Goal: Task Accomplishment & Management: Manage account settings

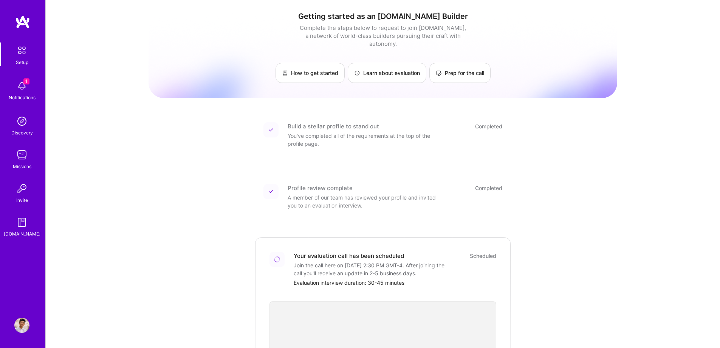
click at [20, 90] on img at bounding box center [21, 85] width 15 height 15
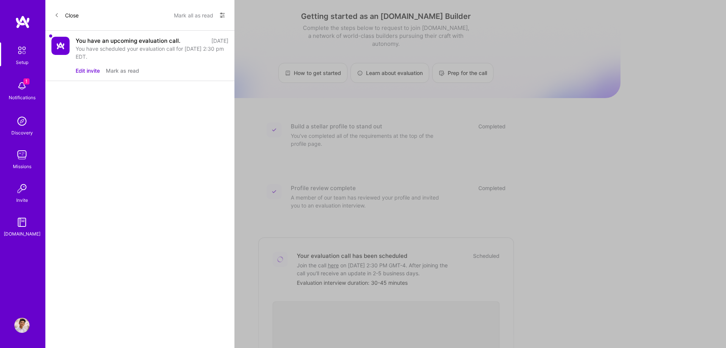
click at [62, 43] on img at bounding box center [60, 46] width 18 height 18
click at [84, 73] on button "Edit invite" at bounding box center [88, 71] width 24 height 8
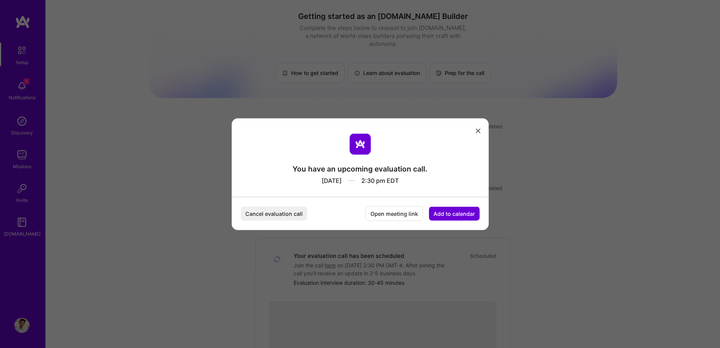
drag, startPoint x: 388, startPoint y: 214, endPoint x: 419, endPoint y: 194, distance: 36.5
click at [419, 194] on div "You have an upcoming evaluation call. [DATE] 2:30 pm EDT Cancel evaluation call…" at bounding box center [360, 174] width 257 height 112
click at [394, 219] on button "Open meeting link" at bounding box center [394, 213] width 57 height 15
click at [477, 131] on icon "modal" at bounding box center [478, 131] width 5 height 5
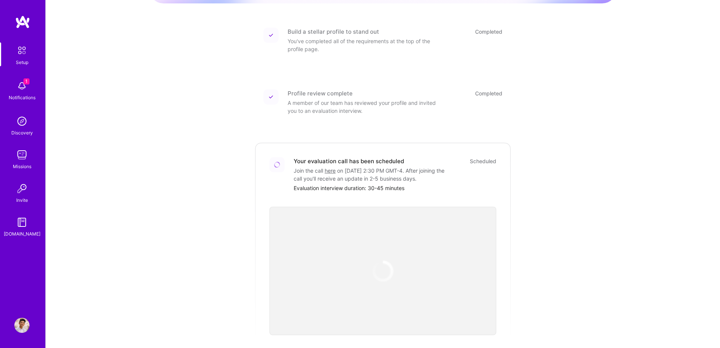
scroll to position [189, 0]
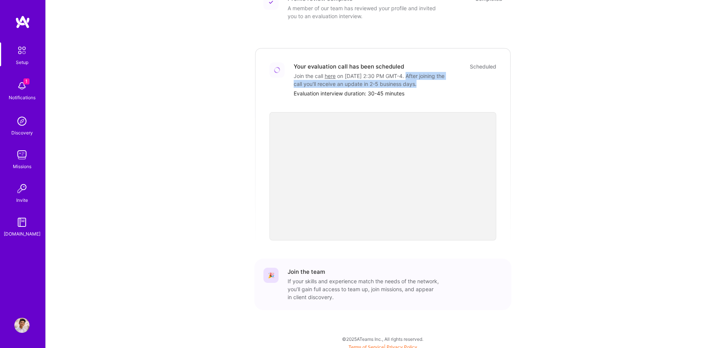
drag, startPoint x: 331, startPoint y: 84, endPoint x: 295, endPoint y: 76, distance: 36.7
click at [295, 76] on div "Join the call here on [DATE] 2:30 PM GMT-4 . After joining the call you'll rece…" at bounding box center [369, 80] width 151 height 16
click at [290, 62] on div at bounding box center [290, 62] width 0 height 0
click at [328, 72] on div "Join the call here on [DATE] 2:30 PM GMT-4 . After joining the call you'll rece…" at bounding box center [369, 80] width 151 height 16
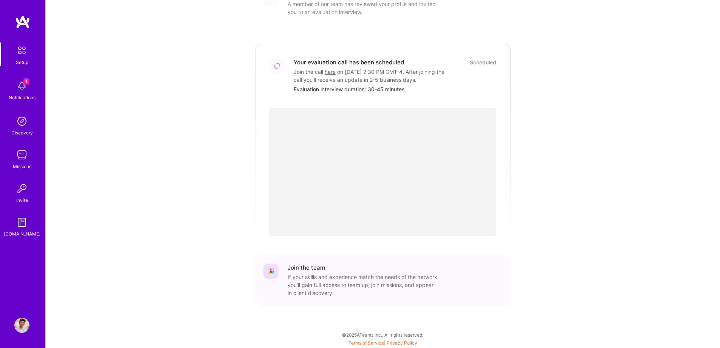
click at [23, 89] on img at bounding box center [21, 85] width 15 height 15
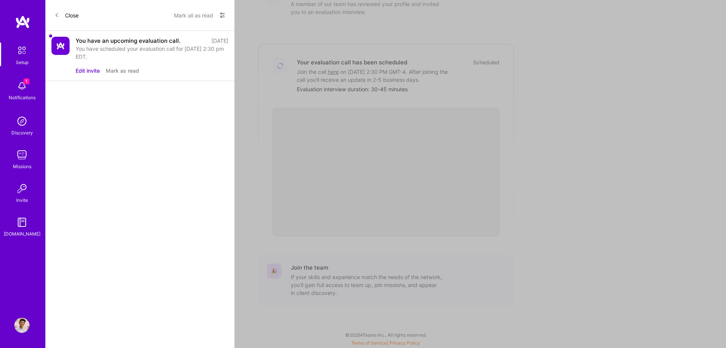
click at [92, 72] on button "Edit invite" at bounding box center [88, 71] width 24 height 8
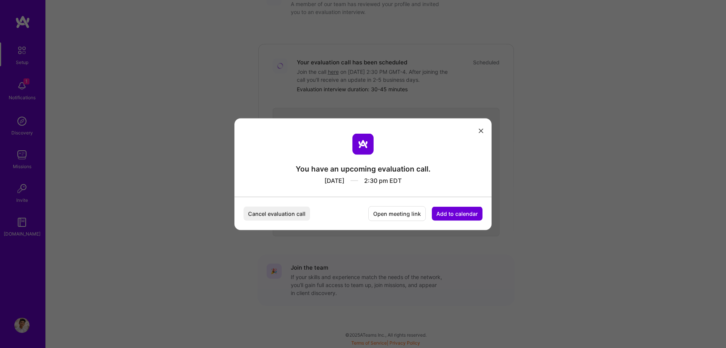
click at [484, 130] on div "You have an upcoming evaluation call. [DATE] 2:30 pm EDT Cancel evaluation call…" at bounding box center [362, 174] width 257 height 112
click at [191, 65] on div "You have an upcoming evaluation call. [DATE] 2:30 pm EDT Cancel evaluation call…" at bounding box center [360, 174] width 720 height 348
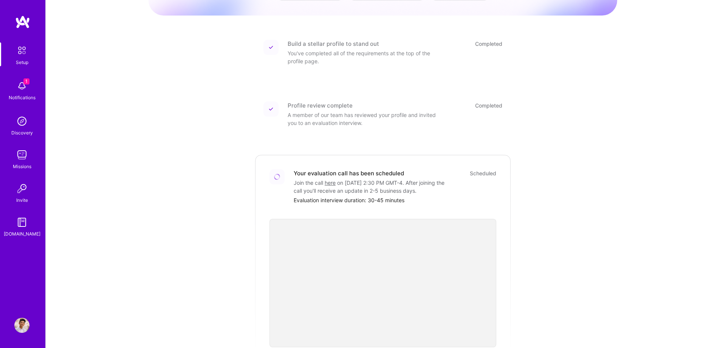
scroll to position [4, 0]
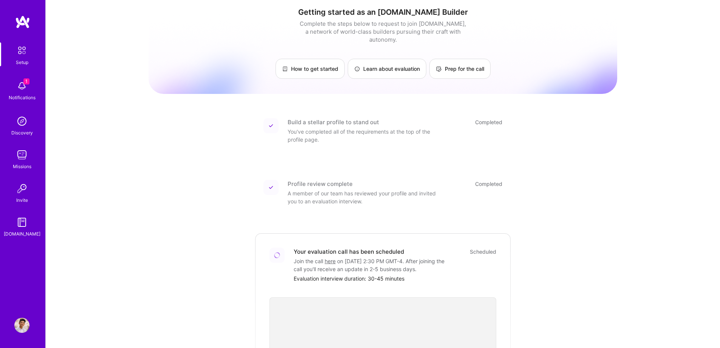
click at [20, 323] on img at bounding box center [21, 324] width 15 height 15
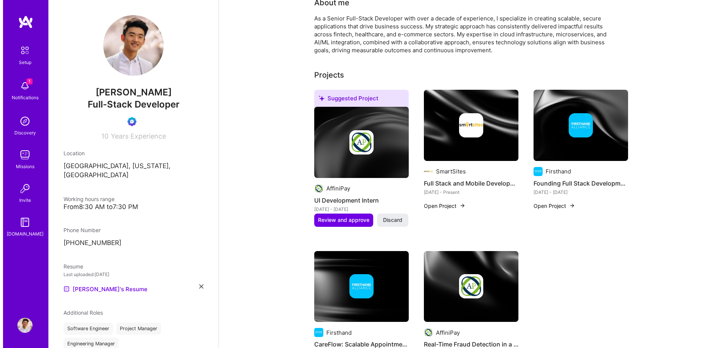
scroll to position [151, 0]
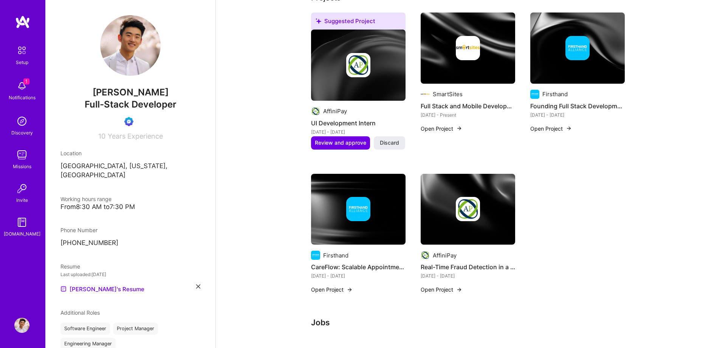
click at [364, 67] on img at bounding box center [358, 65] width 24 height 24
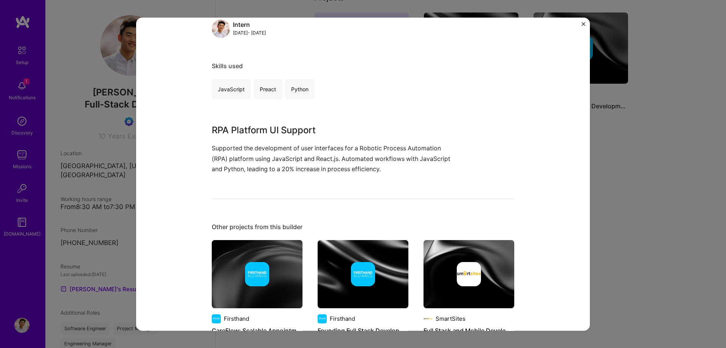
scroll to position [227, 0]
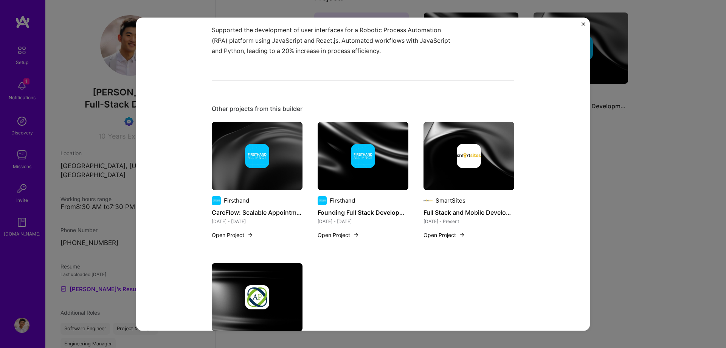
click at [670, 154] on div "UI Development Intern AffiniPay BPA / RPA Role Intern [DATE] - [DATE] Skills us…" at bounding box center [363, 174] width 726 height 348
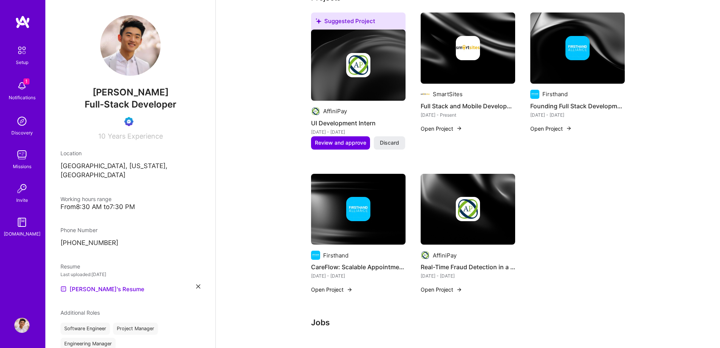
click at [481, 60] on img at bounding box center [468, 47] width 95 height 71
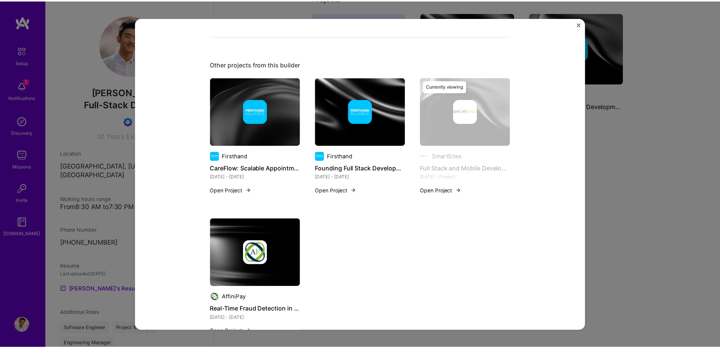
scroll to position [332, 0]
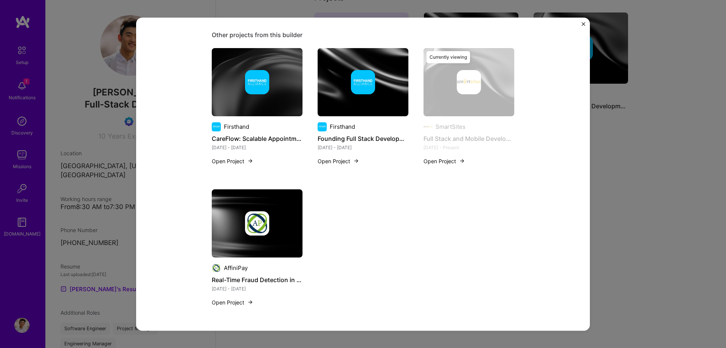
click at [624, 148] on div "Full Stack and Mobile Development Leadership SmartSites Healthcare, Cloud Servi…" at bounding box center [363, 174] width 726 height 348
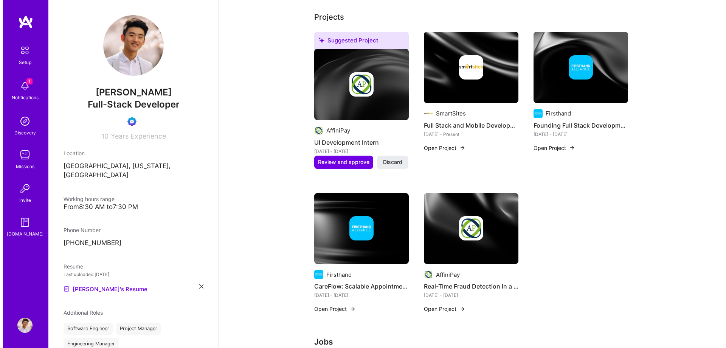
scroll to position [113, 0]
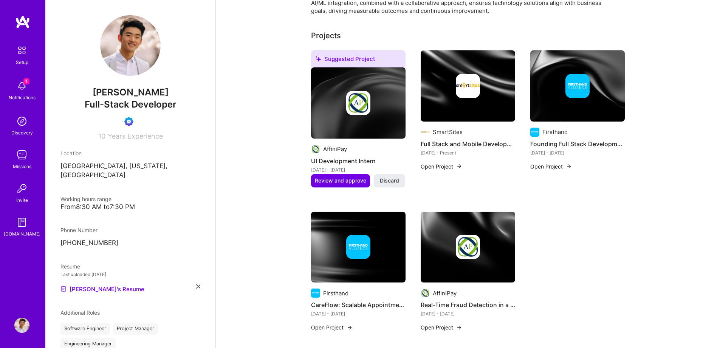
click at [451, 166] on button "Open Project" at bounding box center [442, 166] width 42 height 8
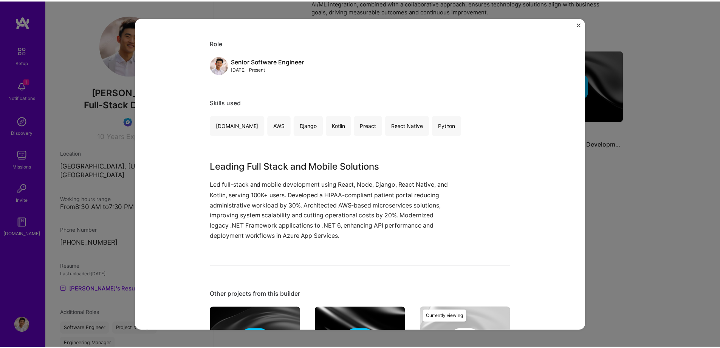
scroll to position [151, 0]
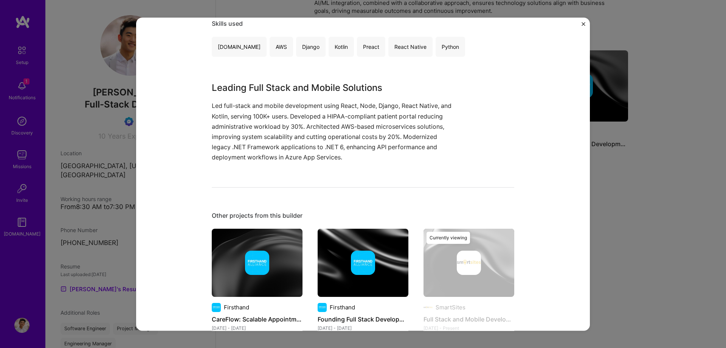
click at [726, 199] on div "Full Stack and Mobile Development Leadership SmartSites Healthcare, Cloud Servi…" at bounding box center [363, 174] width 726 height 348
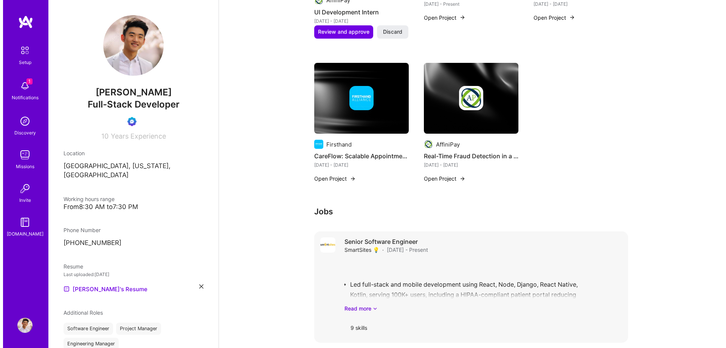
scroll to position [265, 0]
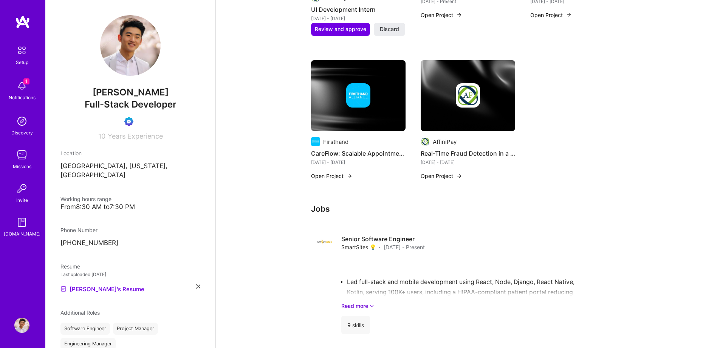
click at [363, 142] on div "Firsthand" at bounding box center [358, 141] width 95 height 9
click at [343, 180] on div "Firsthand CareFlow: Scalable Appointment & Records Management Platform [DATE] -…" at bounding box center [358, 124] width 95 height 129
click at [341, 171] on div "Firsthand CareFlow: Scalable Appointment & Records Management Platform [DATE] -…" at bounding box center [358, 124] width 95 height 129
click at [341, 175] on button "Open Project" at bounding box center [332, 176] width 42 height 8
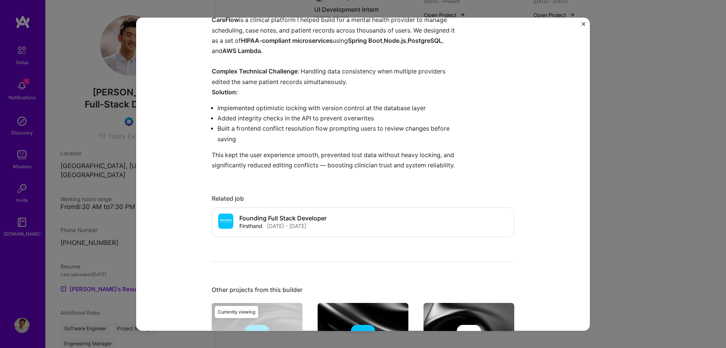
scroll to position [289, 0]
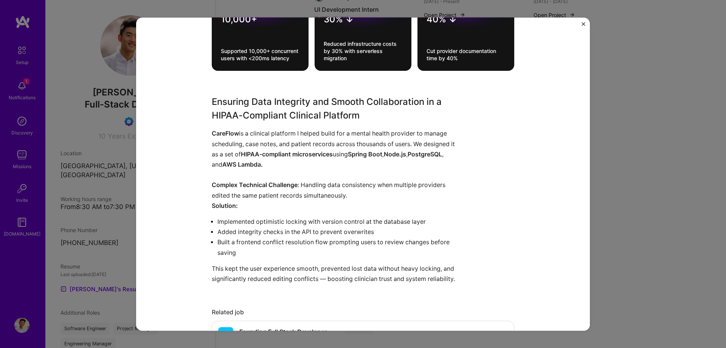
click at [726, 152] on div "CareFlow: Scalable Appointment & Records Management Platform Firsthand Financia…" at bounding box center [363, 174] width 726 height 348
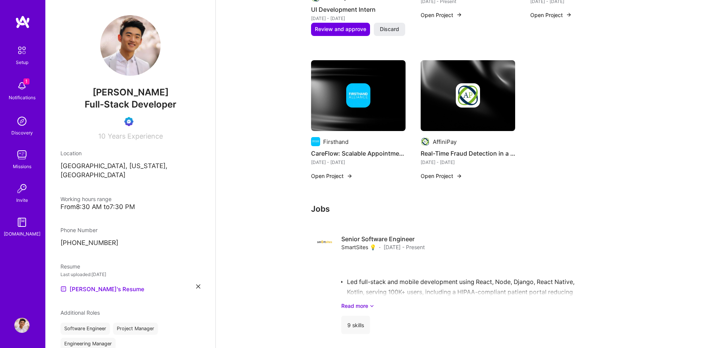
click at [658, 161] on div "Available now to work on missions for 60 h per week . Updated about [DATE] Abou…" at bounding box center [468, 251] width 504 height 971
click at [489, 131] on div "AffiniPay Real-Time Fraud Detection in a PCI-Compliant FinTech Platform [DATE] …" at bounding box center [468, 113] width 95 height 106
click at [438, 175] on button "Open Project" at bounding box center [442, 176] width 42 height 8
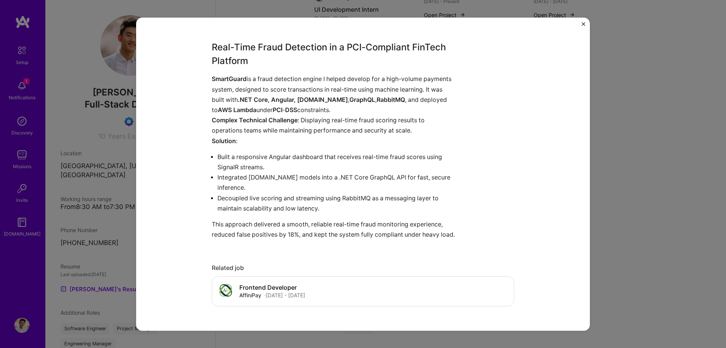
scroll to position [378, 0]
click at [631, 142] on div "Real-Time Fraud Detection in a PCI-Compliant FinTech Platform AffiniPay Financi…" at bounding box center [363, 174] width 726 height 348
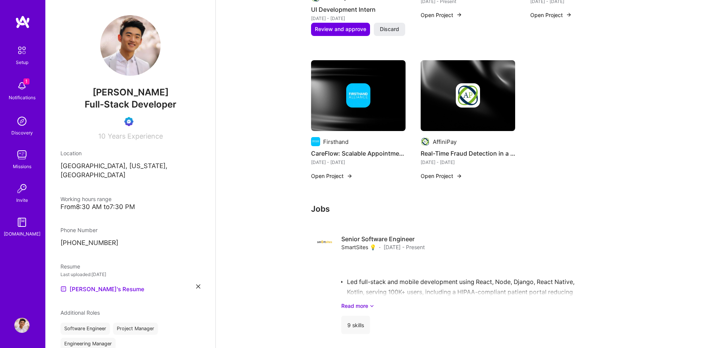
click at [452, 177] on button "Open Project" at bounding box center [442, 176] width 42 height 8
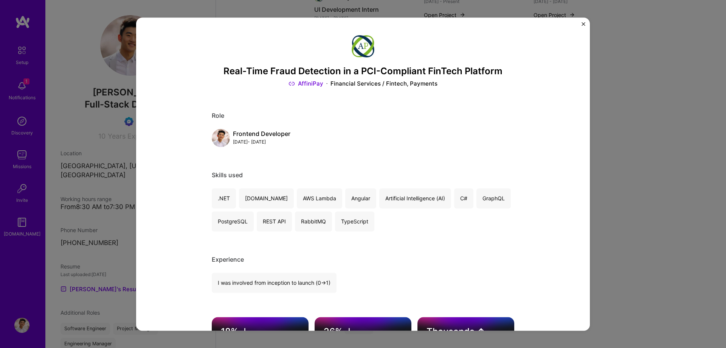
click at [629, 92] on div "Real-Time Fraud Detection in a PCI-Compliant FinTech Platform AffiniPay Financi…" at bounding box center [363, 174] width 726 height 348
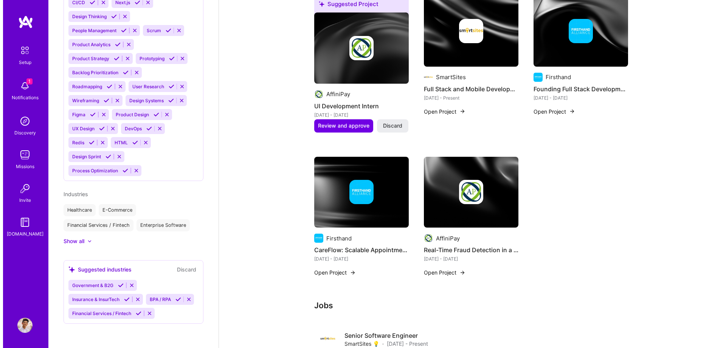
scroll to position [151, 0]
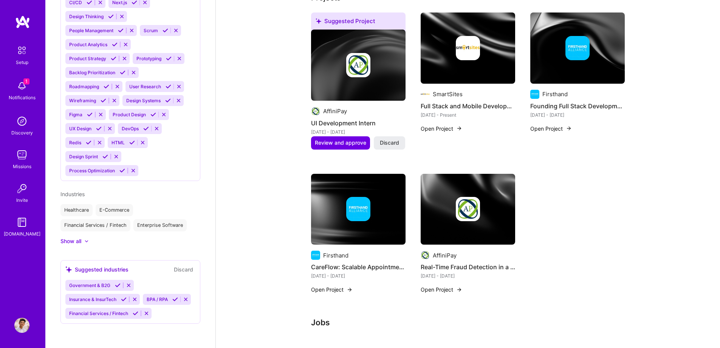
click at [343, 231] on img at bounding box center [358, 209] width 95 height 71
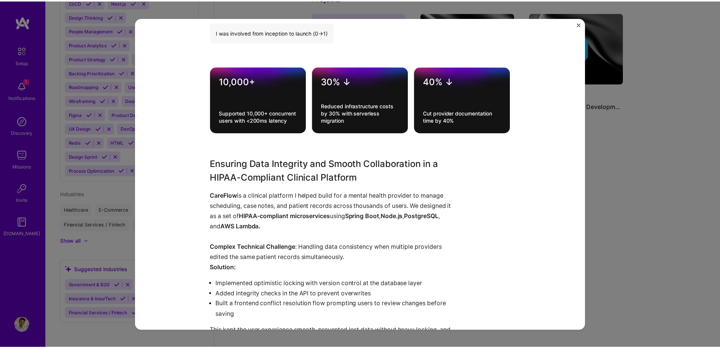
scroll to position [303, 0]
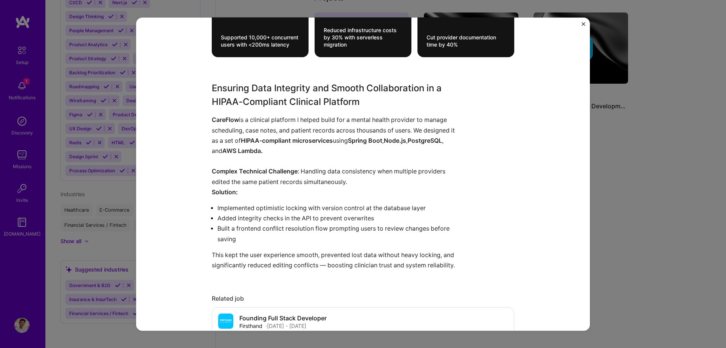
click at [646, 145] on div "CareFlow: Scalable Appointment & Records Management Platform Firsthand Financia…" at bounding box center [363, 174] width 726 height 348
